Goal: Information Seeking & Learning: Learn about a topic

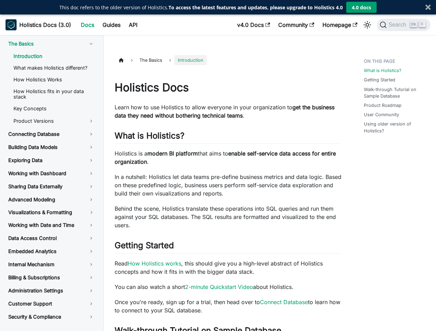
click at [218, 173] on p "In a nutshell: Holistics let data teams pre-define business metrics and data lo…" at bounding box center [228, 185] width 227 height 25
click at [201, 7] on strong "To access the latest features and updates, please upgrade to Holistics 4.0" at bounding box center [255, 7] width 174 height 7
click at [428, 7] on div at bounding box center [428, 7] width 6 height 6
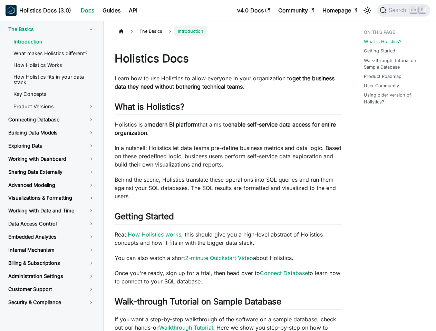
click at [362, 7] on div "Main" at bounding box center [367, 10] width 11 height 11
click at [367, 25] on div "The Basics Introduction On this page Holistics Docs Learn how to use Holistics …" at bounding box center [269, 315] width 332 height 588
click at [403, 25] on div "The Basics Introduction On this page Holistics Docs Learn how to use Holistics …" at bounding box center [269, 315] width 332 height 588
click at [51, 44] on link "Introduction" at bounding box center [54, 42] width 92 height 10
click at [54, 121] on link "Connecting Database" at bounding box center [51, 120] width 97 height 12
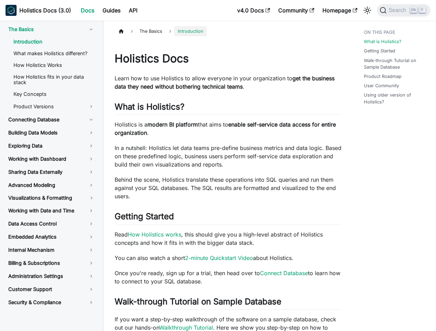
click at [51, 134] on link "Building Data Models" at bounding box center [51, 133] width 97 height 12
click at [51, 147] on link "Exploring Data" at bounding box center [51, 146] width 97 height 12
